Goal: Navigation & Orientation: Find specific page/section

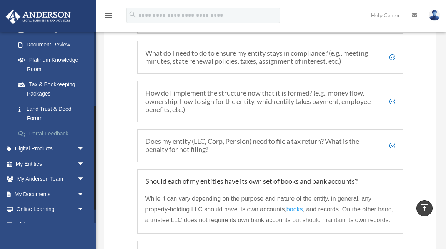
scroll to position [154, 0]
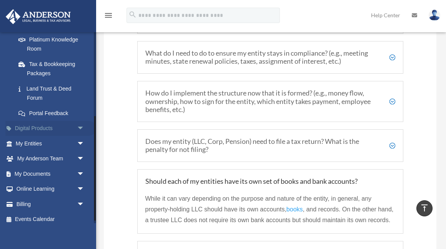
click at [37, 135] on link "Digital Products arrow_drop_down" at bounding box center [50, 128] width 91 height 15
click at [37, 142] on link "My Entities arrow_drop_down" at bounding box center [50, 143] width 91 height 15
click at [80, 142] on span "arrow_drop_down" at bounding box center [84, 144] width 15 height 16
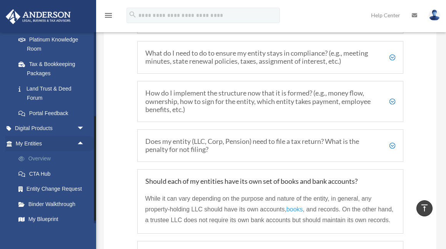
click at [37, 160] on link "Overview" at bounding box center [53, 158] width 85 height 15
